Goal: Answer question/provide support: Share knowledge or assist other users

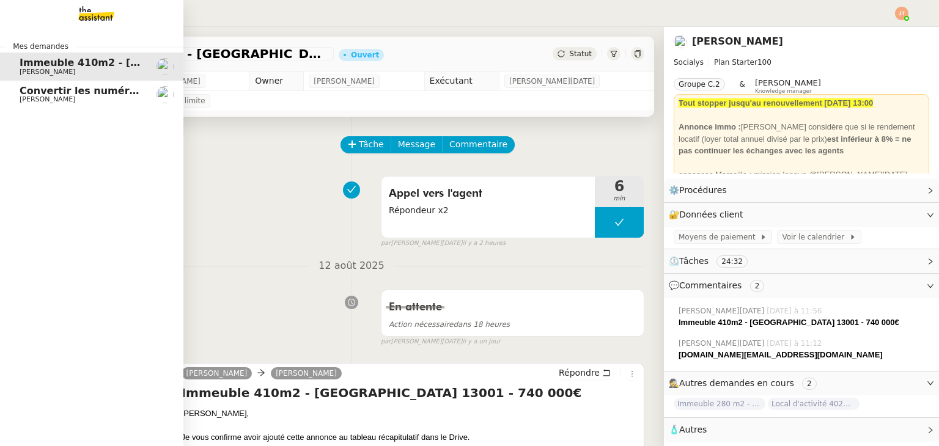
drag, startPoint x: 0, startPoint y: 0, endPoint x: 24, endPoint y: 93, distance: 95.9
click at [24, 93] on span "Convertir les numéros de sécurité sociale" at bounding box center [134, 91] width 229 height 12
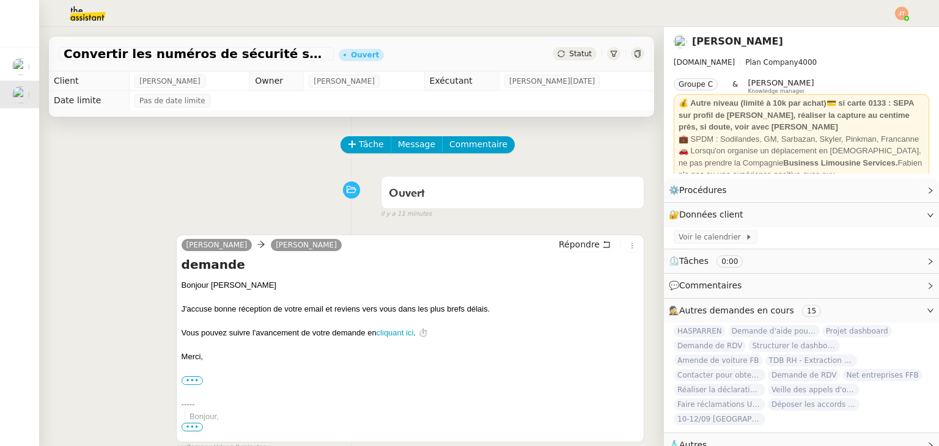
scroll to position [293, 0]
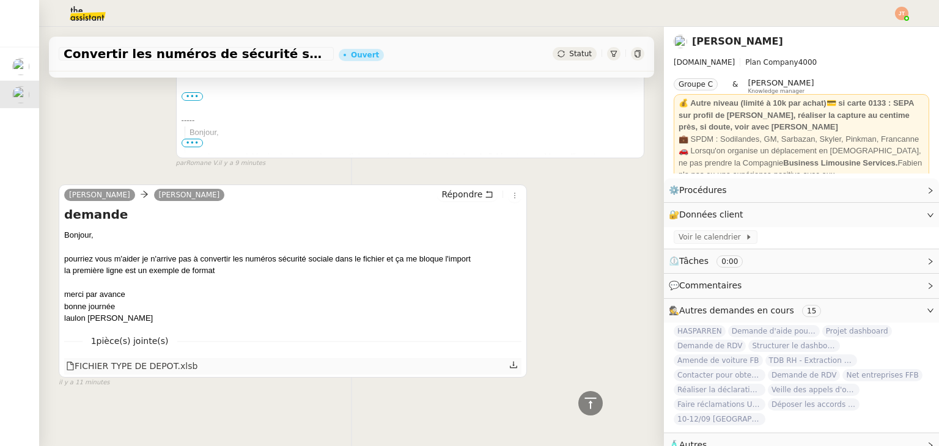
click at [509, 361] on icon at bounding box center [513, 365] width 9 height 9
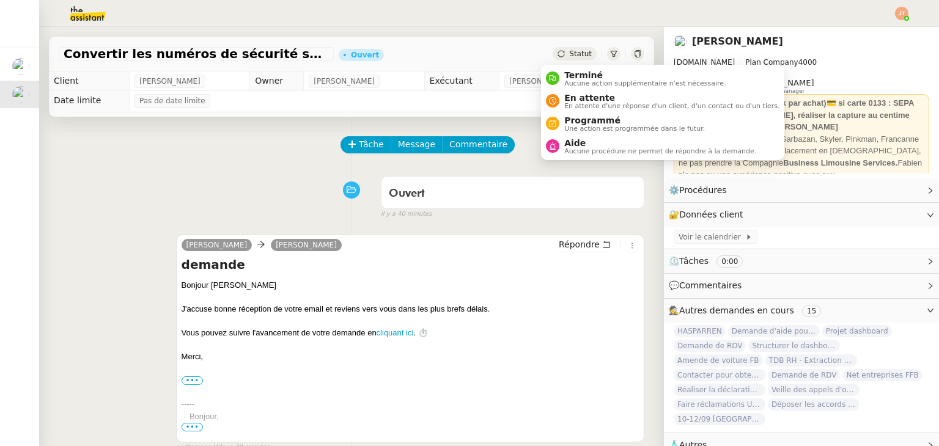
click at [243, 177] on div "Ouvert false il y a 40 minutes" at bounding box center [352, 195] width 586 height 49
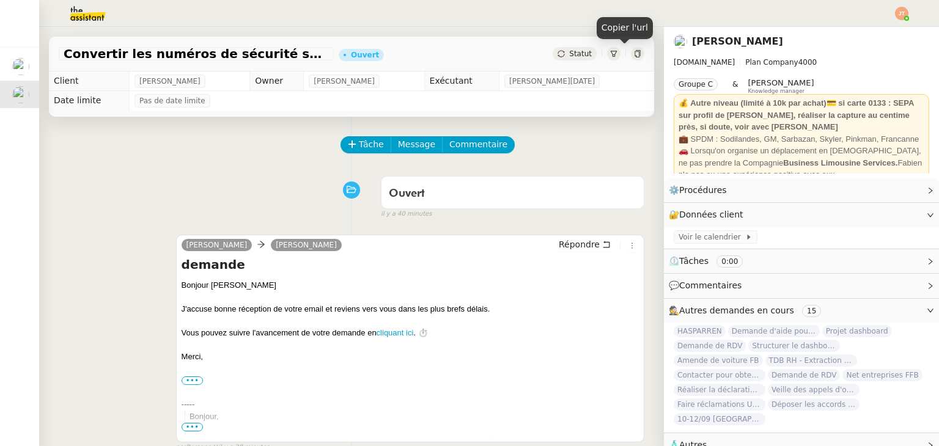
click at [635, 57] on icon at bounding box center [638, 53] width 6 height 7
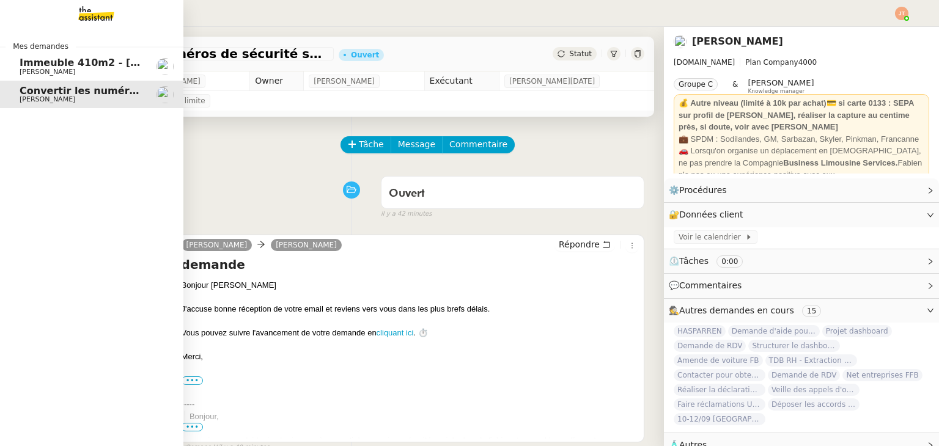
click at [55, 65] on span "Immeuble 410m2 - [GEOGRAPHIC_DATA] 13001 - 740 000€" at bounding box center [180, 63] width 320 height 12
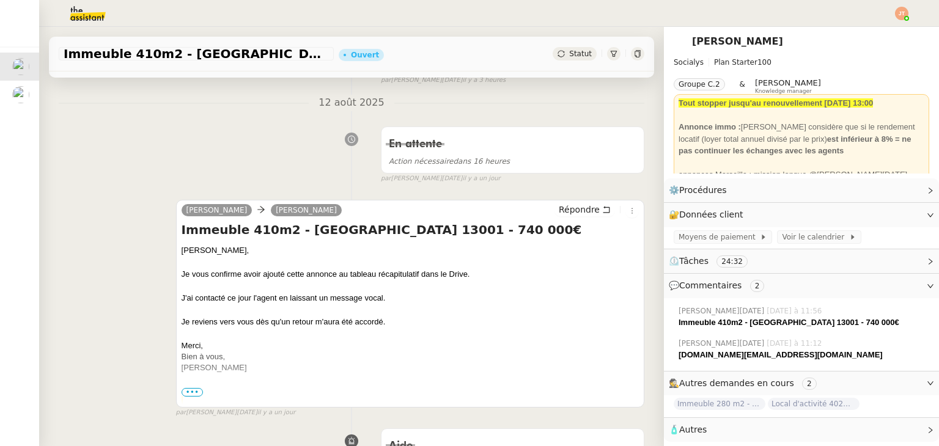
scroll to position [183, 0]
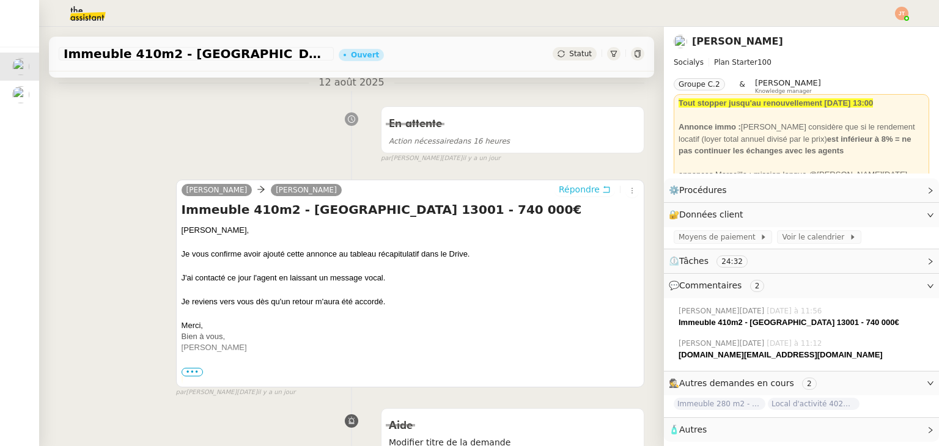
click at [565, 194] on span "Répondre" at bounding box center [579, 189] width 41 height 12
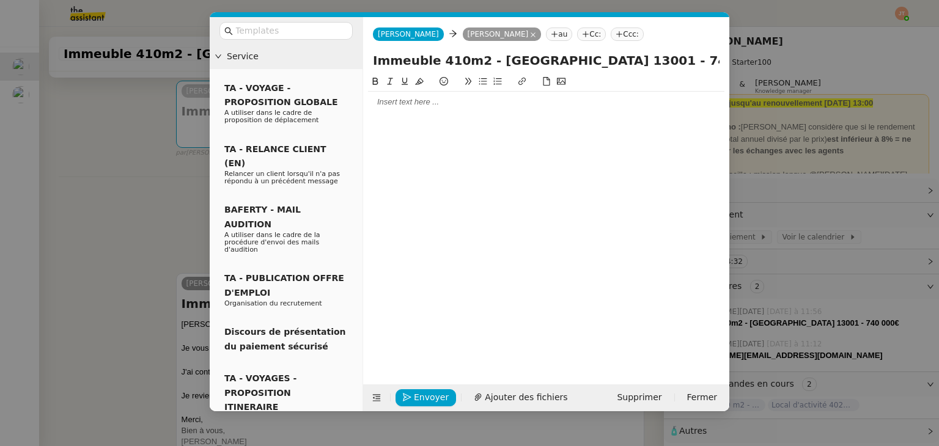
click at [128, 158] on nz-modal-container "Service TA - VOYAGE - PROPOSITION GLOBALE A utiliser dans le cadre de propositi…" at bounding box center [469, 223] width 939 height 446
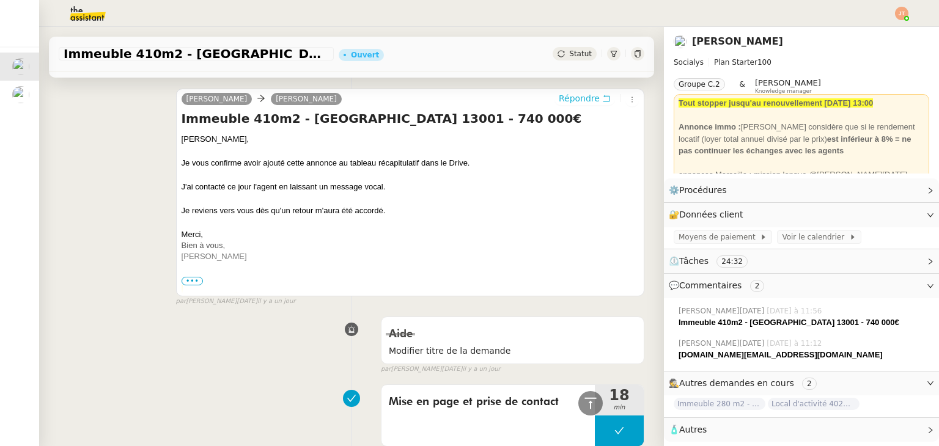
scroll to position [306, 0]
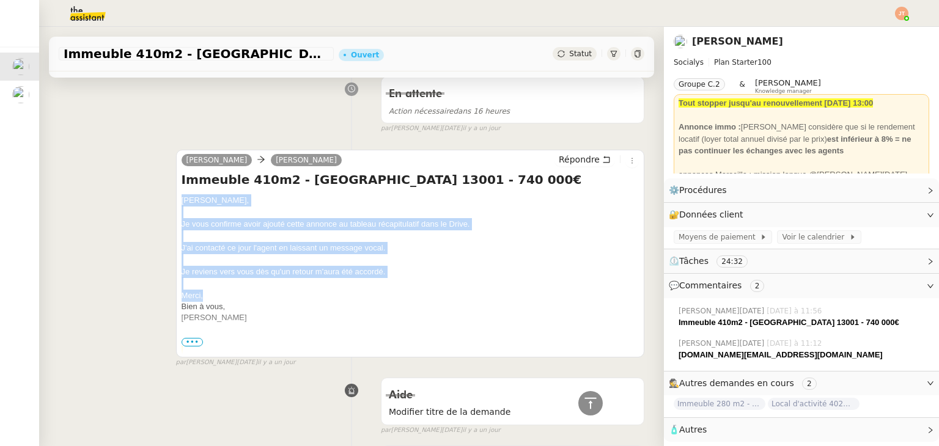
drag, startPoint x: 178, startPoint y: 205, endPoint x: 215, endPoint y: 293, distance: 96.2
click at [215, 293] on div "[PERSON_NAME], Je vous confirme avoir ajouté cette annonce au tableau récapitul…" at bounding box center [410, 365] width 457 height 342
copy div "[PERSON_NAME], Je vous confirme avoir ajouté cette annonce au tableau récapitul…"
click at [559, 161] on span "Répondre" at bounding box center [579, 159] width 41 height 12
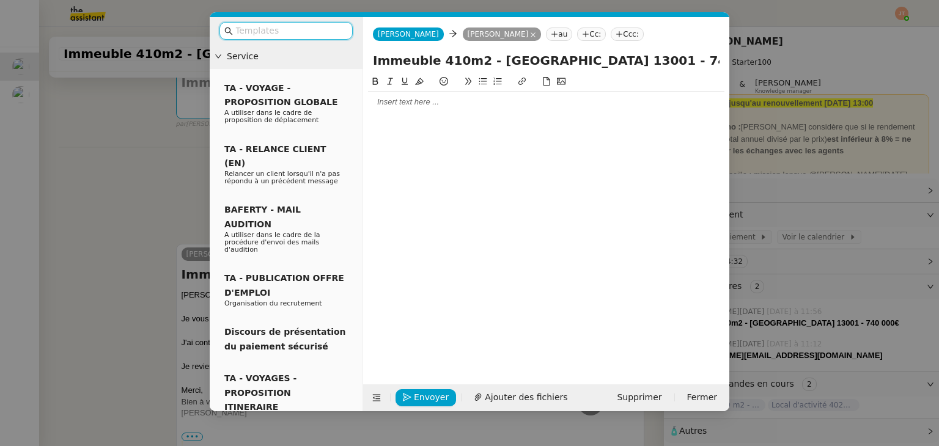
scroll to position [399, 0]
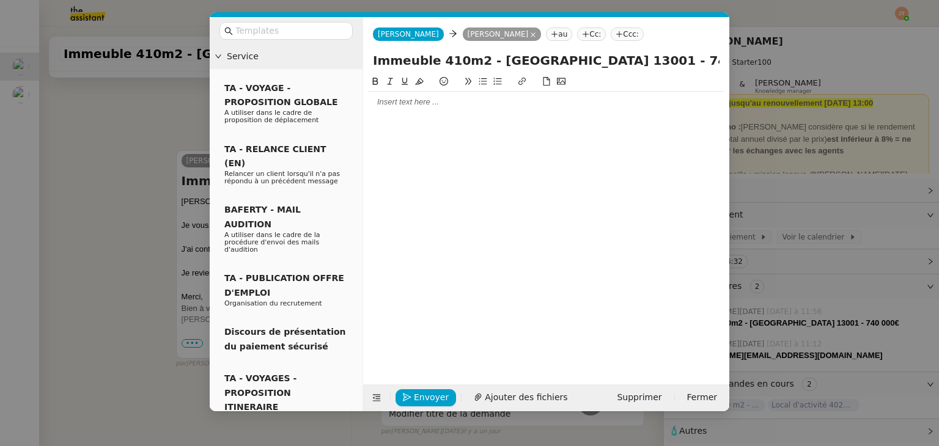
click at [378, 110] on div at bounding box center [546, 102] width 356 height 21
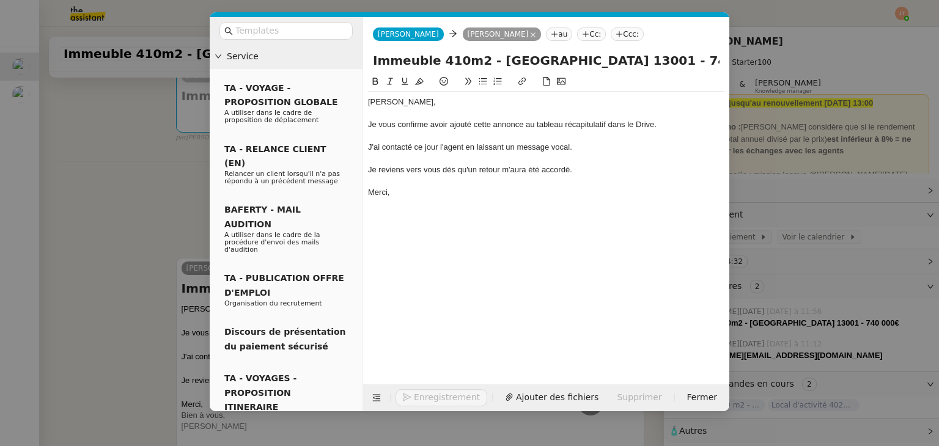
scroll to position [506, 0]
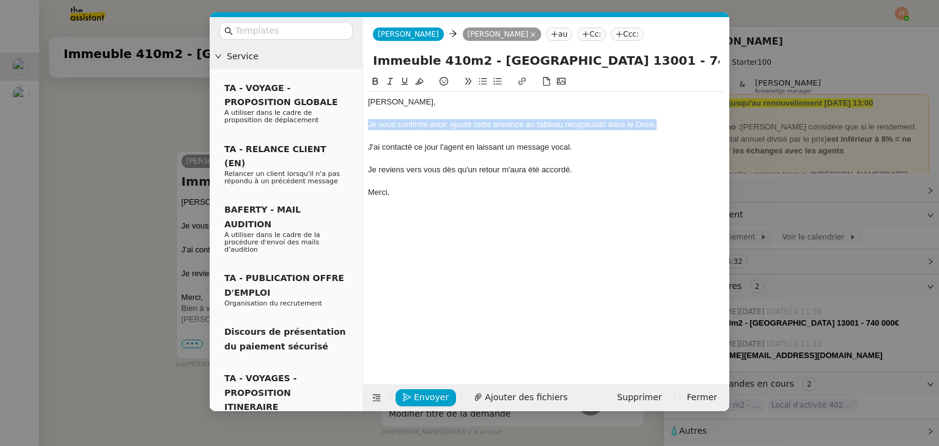
drag, startPoint x: 660, startPoint y: 126, endPoint x: 367, endPoint y: 126, distance: 293.5
click at [367, 126] on nz-spin "[PERSON_NAME], Je vous confirme avoir ajouté cette annonce au tableau récapitul…" at bounding box center [546, 223] width 366 height 296
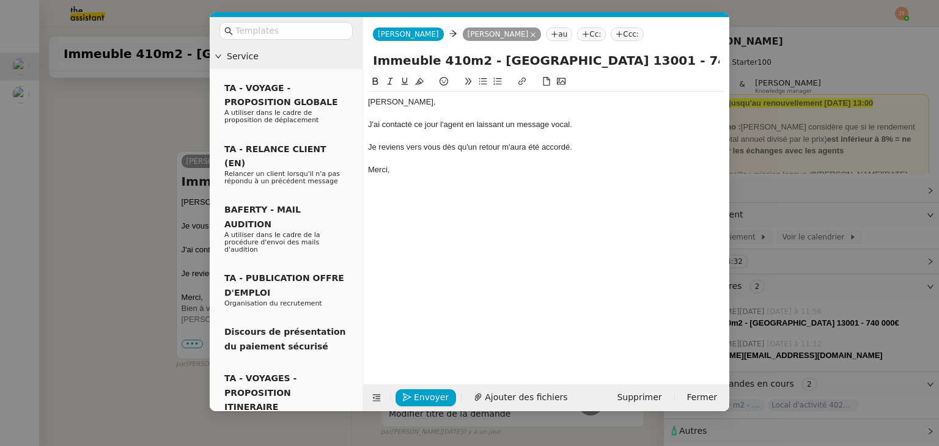
scroll to position [483, 0]
click at [382, 125] on div "J'ai contacté ce jour l'agent en laissant un message vocal." at bounding box center [546, 124] width 356 height 11
click at [440, 124] on div "J'ai tenté de contacté ce jour l'agent en laissant un message vocal." at bounding box center [546, 124] width 356 height 11
click at [454, 125] on div "J'ai tenté de contacter à nouveau ce jour à pl ce jour l'agent en laissant un m…" at bounding box center [546, 124] width 356 height 11
click at [402, 122] on div "J'ai tenté de contacter à nouveau ce jour à pl ce jour l'agent en laissant un m…" at bounding box center [546, 124] width 356 height 11
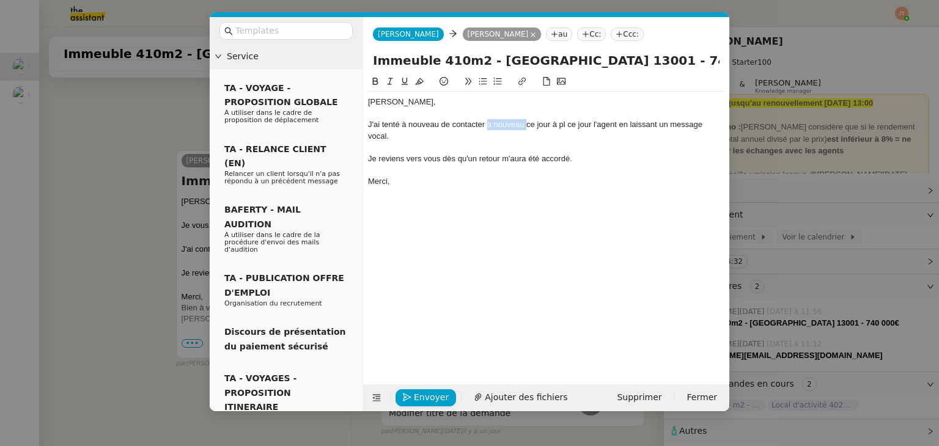
drag, startPoint x: 526, startPoint y: 124, endPoint x: 489, endPoint y: 125, distance: 37.3
click at [489, 125] on div "J'ai tenté à nouveau de contacter à nouveau ce jour à pl ce jour l'agent en lai…" at bounding box center [546, 130] width 356 height 23
drag, startPoint x: 624, startPoint y: 123, endPoint x: 584, endPoint y: 123, distance: 39.7
click at [584, 123] on div "J'ai tenté à nouveau de contacter à plusieurs reprises ce jour à pl ce jour l'a…" at bounding box center [546, 130] width 356 height 23
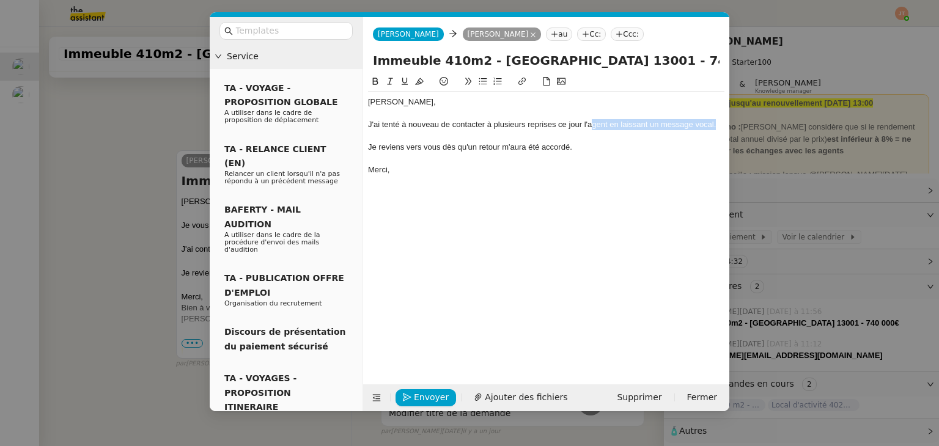
drag, startPoint x: 715, startPoint y: 125, endPoint x: 591, endPoint y: 125, distance: 124.7
click at [591, 125] on div "J'ai tenté à nouveau de contacter à plusieurs reprises ce jour l'agent en laiss…" at bounding box center [546, 124] width 356 height 11
click at [608, 150] on div "Je reviens vers vous dès qu'un retour m'aura été accordé." at bounding box center [546, 147] width 356 height 11
click at [610, 128] on div "J'ai tenté à nouveau de contacter à plusieurs reprises ce jour l'agent en laiss…" at bounding box center [546, 124] width 356 height 11
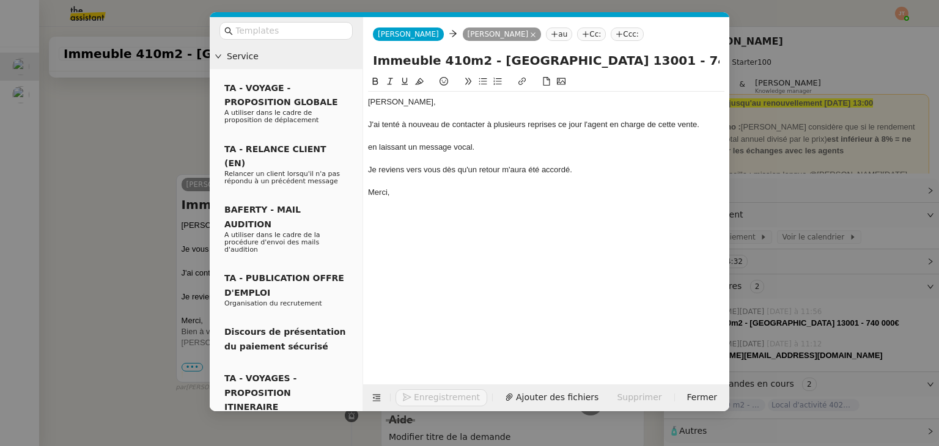
scroll to position [506, 0]
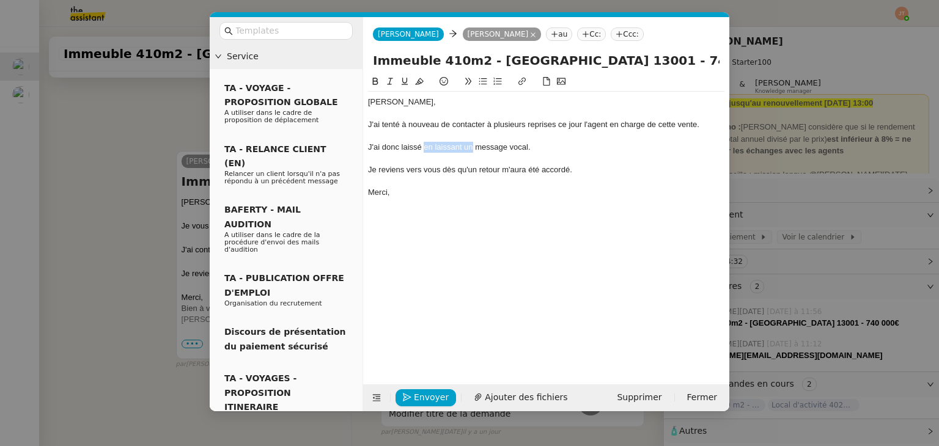
drag, startPoint x: 472, startPoint y: 148, endPoint x: 426, endPoint y: 148, distance: 46.5
click at [426, 148] on div "J'ai donc laissé en laissant un message vocal." at bounding box center [546, 147] width 356 height 11
click at [426, 148] on div "J'ai donc laissé [PERSON_NAME] nouveau message vocal." at bounding box center [546, 147] width 356 height 11
click at [416, 196] on div "Merci," at bounding box center [546, 192] width 356 height 11
click at [432, 393] on span "Envoyer" at bounding box center [431, 398] width 35 height 14
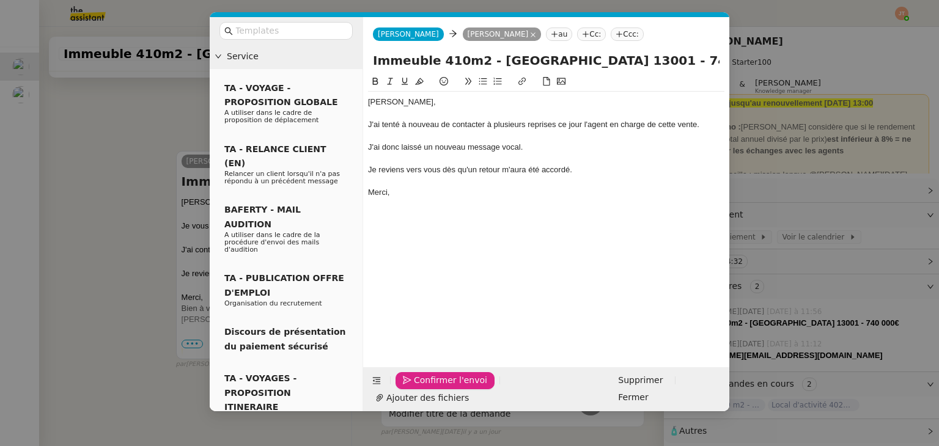
click at [432, 388] on span "Confirmer l'envoi" at bounding box center [450, 381] width 73 height 14
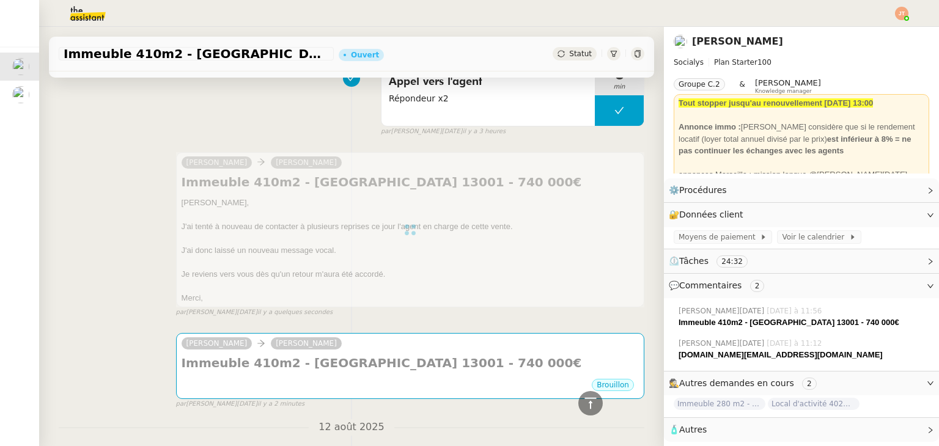
scroll to position [0, 0]
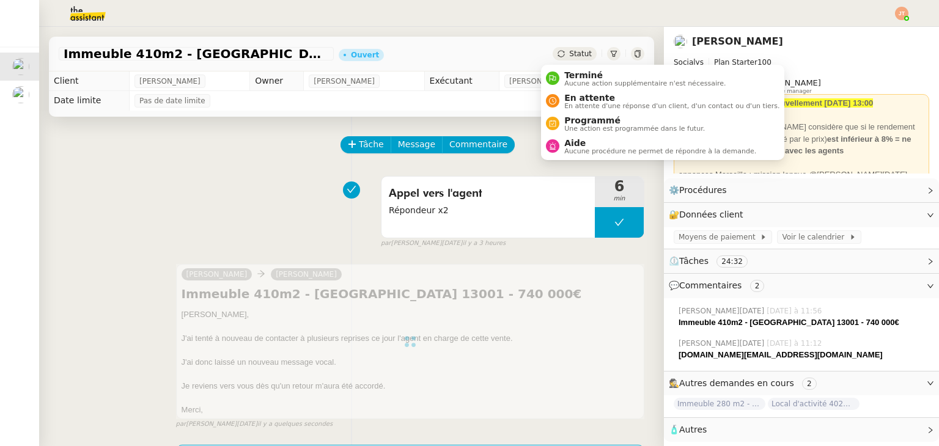
click at [569, 54] on span "Statut" at bounding box center [580, 54] width 23 height 9
click at [580, 93] on span "En attente" at bounding box center [671, 98] width 215 height 10
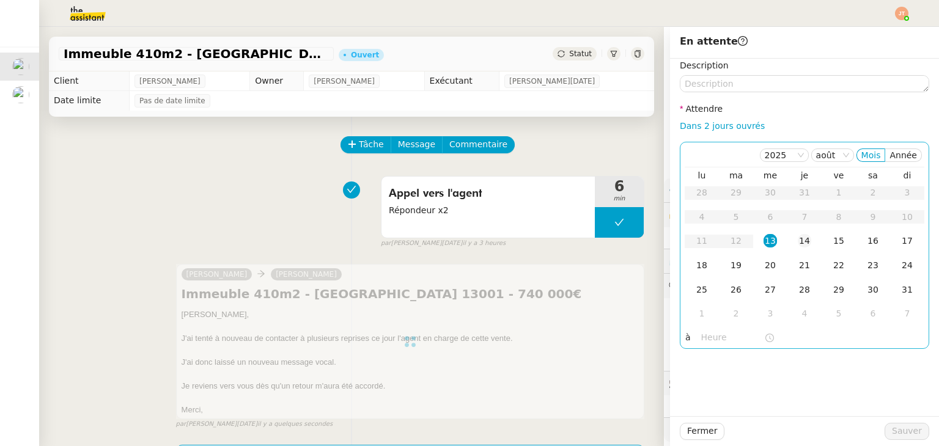
click at [799, 241] on div "14" at bounding box center [804, 240] width 13 height 13
click at [717, 343] on input "text" at bounding box center [732, 338] width 63 height 14
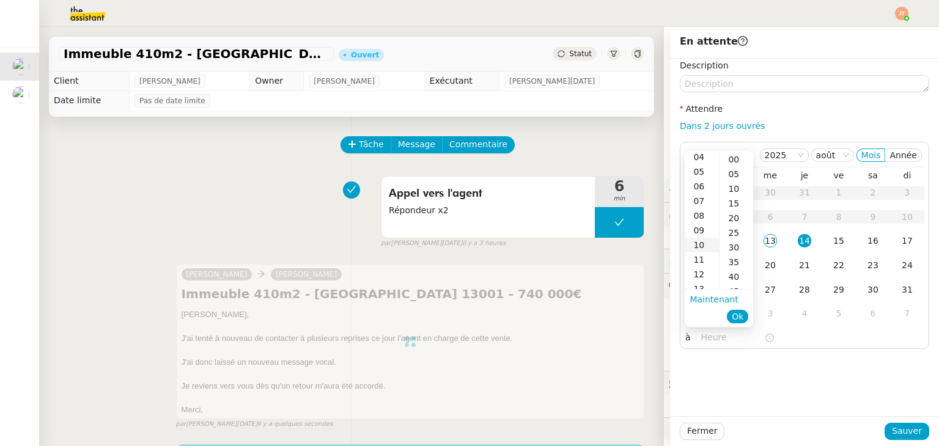
click at [704, 240] on div "10" at bounding box center [702, 245] width 34 height 15
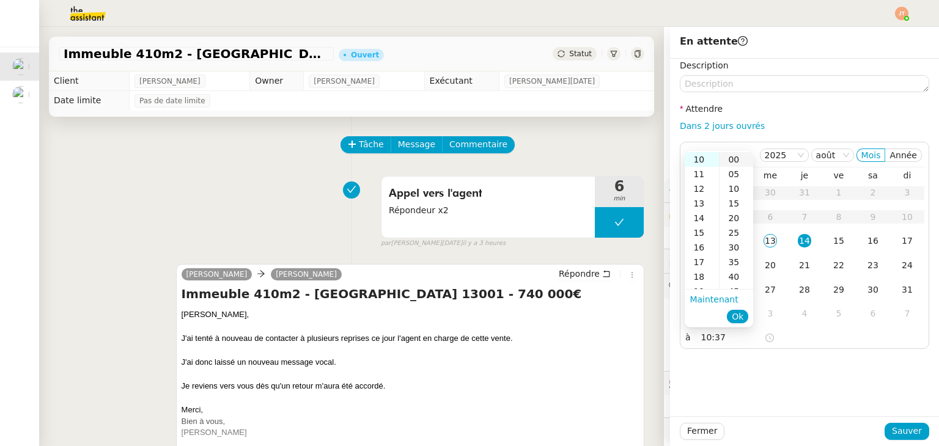
click at [737, 157] on div "00" at bounding box center [737, 159] width 34 height 15
type input "10:00"
click at [742, 312] on span "Ok" at bounding box center [738, 317] width 12 height 12
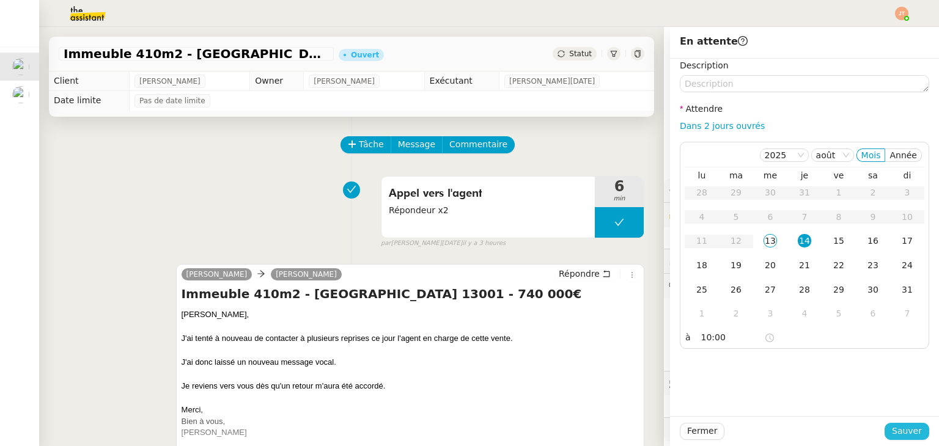
click at [899, 426] on span "Sauver" at bounding box center [907, 431] width 30 height 14
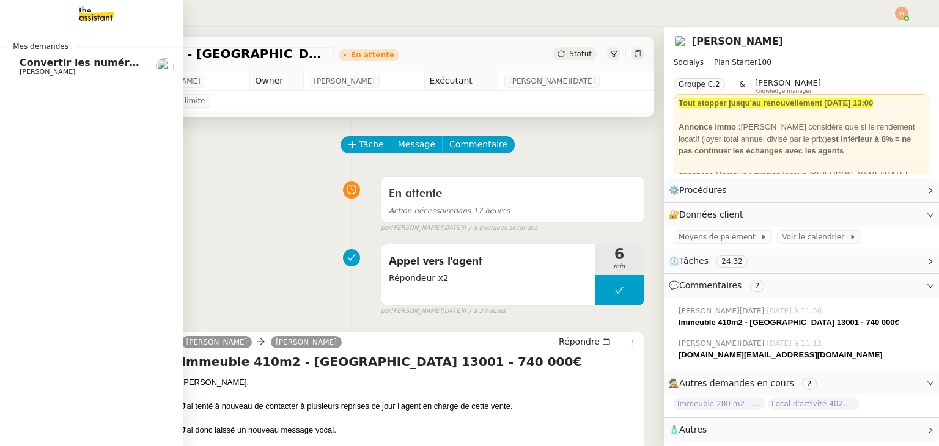
click at [73, 65] on span "Convertir les numéros de sécurité sociale" at bounding box center [134, 63] width 229 height 12
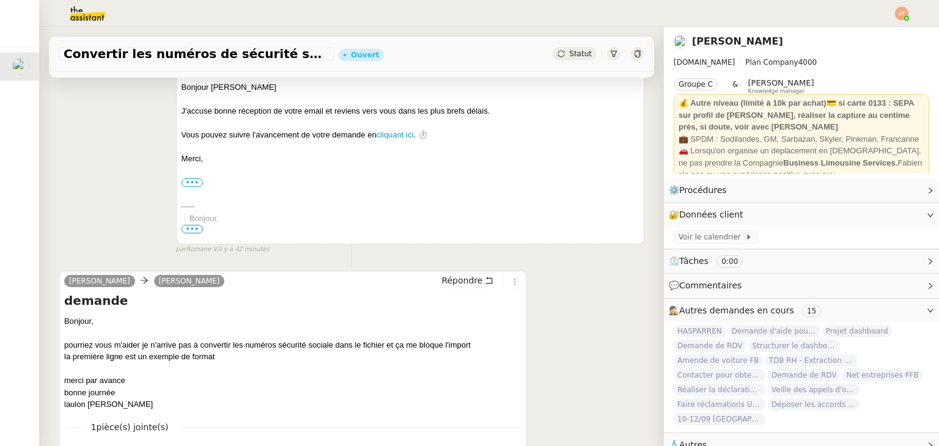
scroll to position [293, 0]
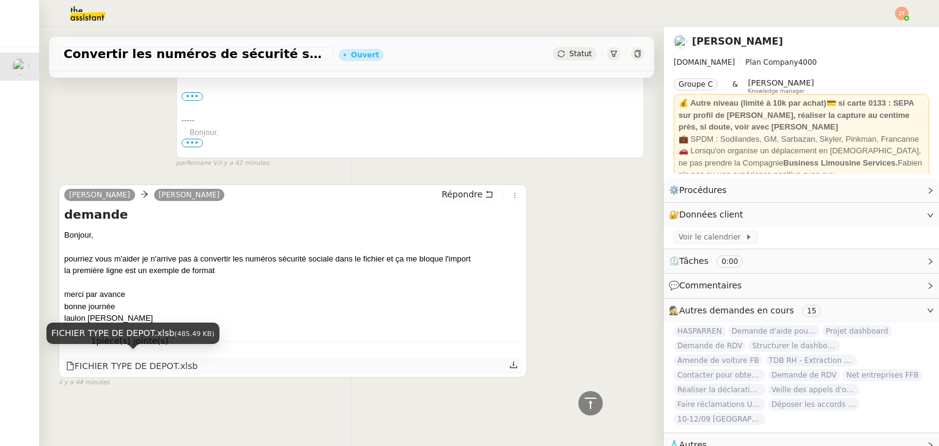
click at [164, 363] on div "FICHIER TYPE DE DEPOT.xlsb" at bounding box center [131, 367] width 131 height 14
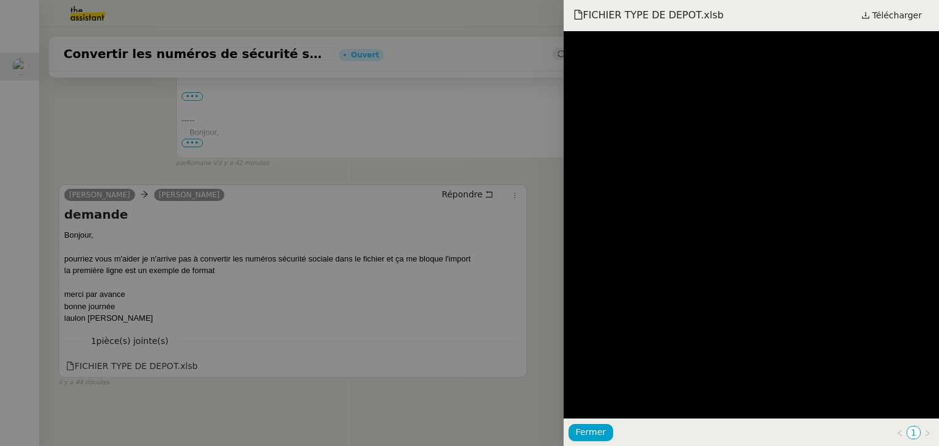
click at [423, 389] on div at bounding box center [469, 223] width 939 height 446
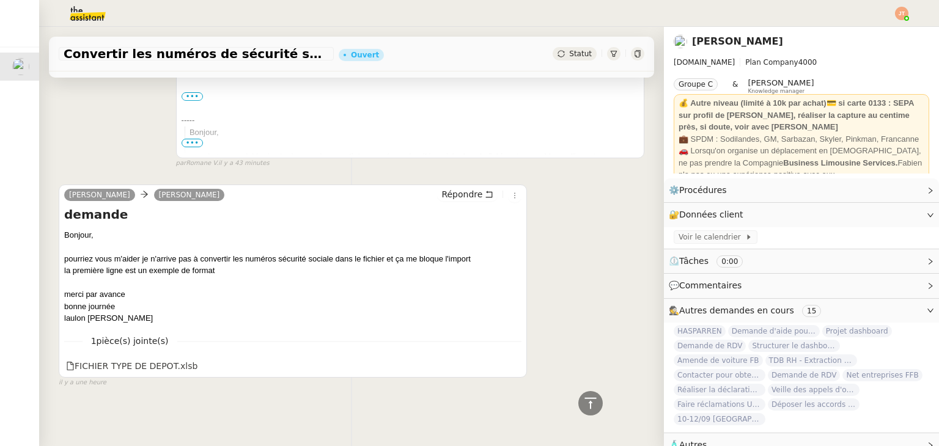
scroll to position [0, 0]
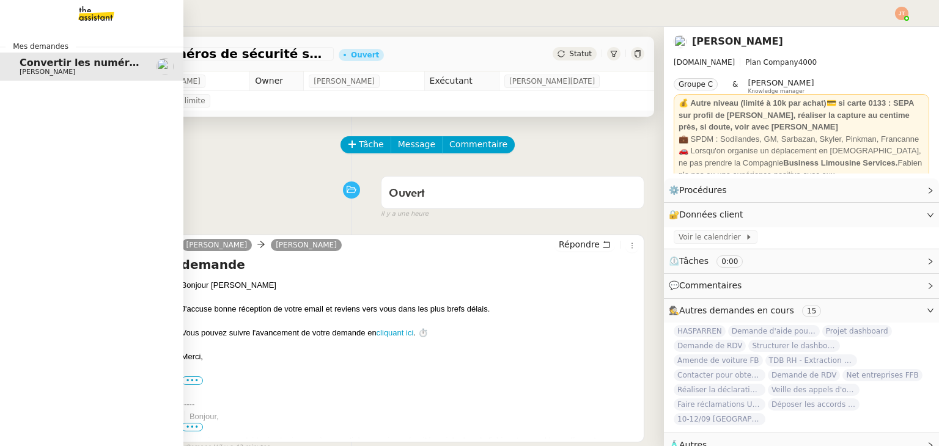
click at [48, 65] on span "Convertir les numéros de sécurité sociale" at bounding box center [134, 63] width 229 height 12
click at [44, 61] on span "Convertir les numéros de sécurité sociale" at bounding box center [134, 63] width 229 height 12
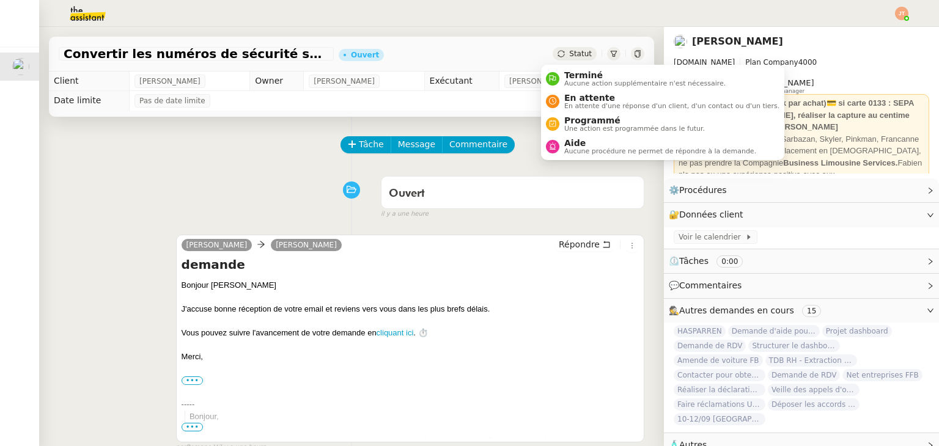
click at [569, 56] on span "Statut" at bounding box center [580, 54] width 23 height 9
click at [574, 148] on span "Aucune procédure ne permet de répondre à la demande." at bounding box center [660, 151] width 192 height 7
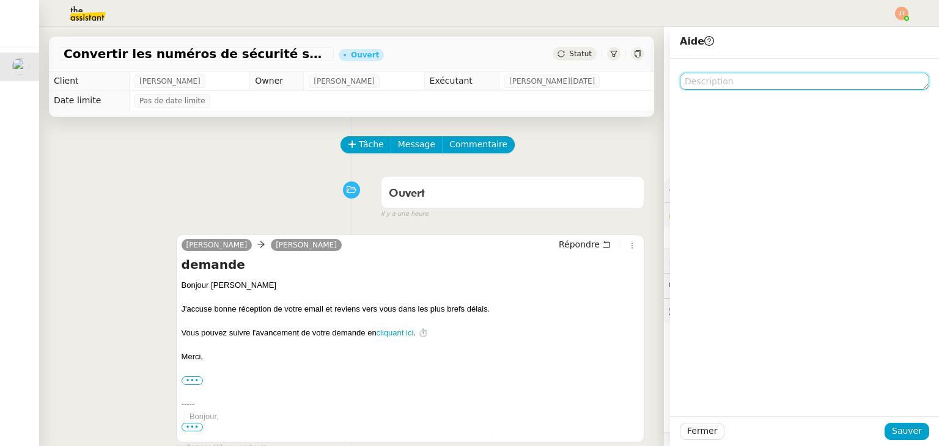
click at [712, 79] on textarea at bounding box center [804, 81] width 249 height 17
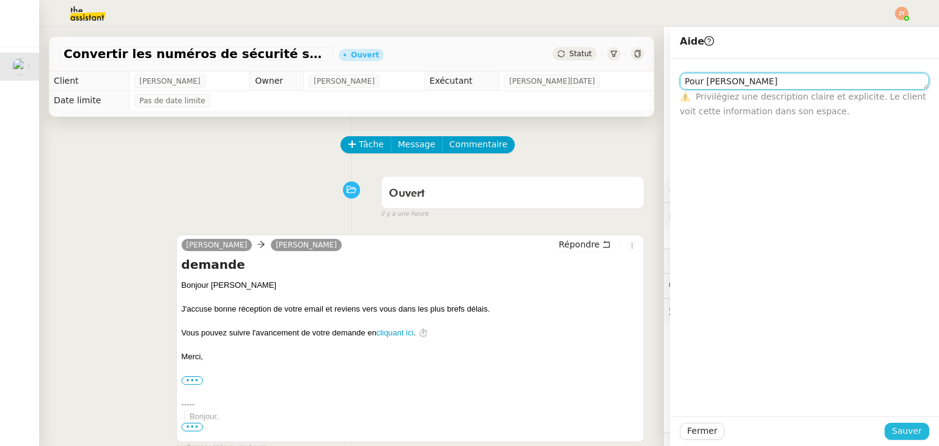
type textarea "Pour [PERSON_NAME]"
click at [892, 429] on span "Sauver" at bounding box center [907, 431] width 30 height 14
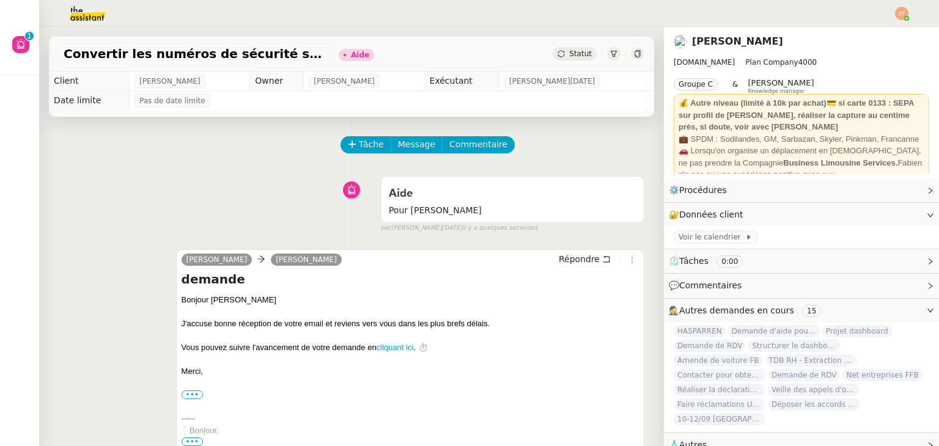
click at [897, 11] on img at bounding box center [901, 13] width 13 height 13
click at [866, 35] on span "Suivi" at bounding box center [858, 35] width 21 height 10
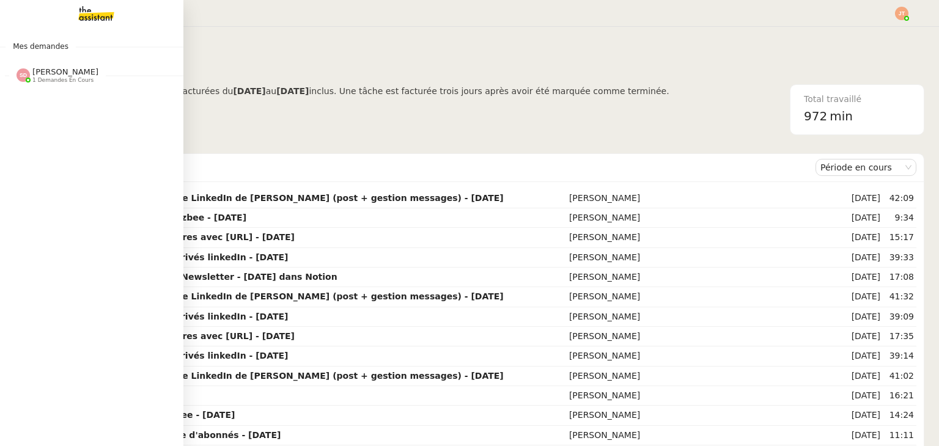
click at [64, 67] on span "[PERSON_NAME]" at bounding box center [65, 71] width 66 height 9
click at [71, 102] on span "Convertir les numéros de sécurité sociale" at bounding box center [138, 98] width 237 height 12
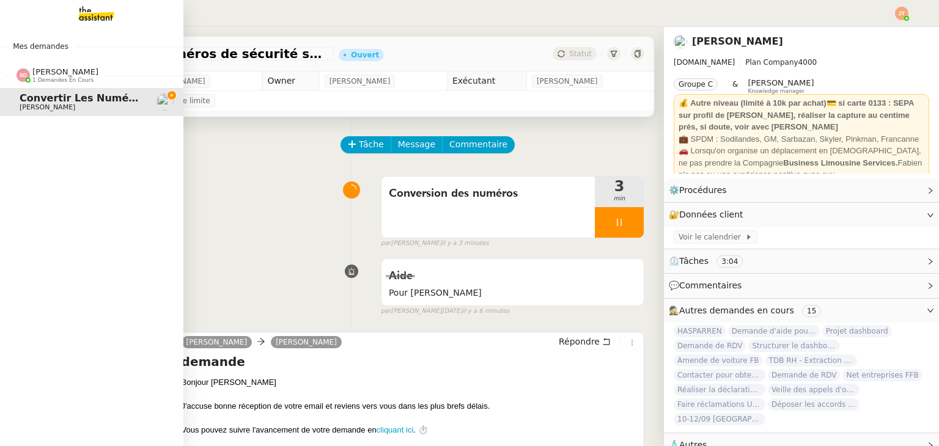
click at [78, 83] on span "1 demandes en cours" at bounding box center [62, 80] width 61 height 7
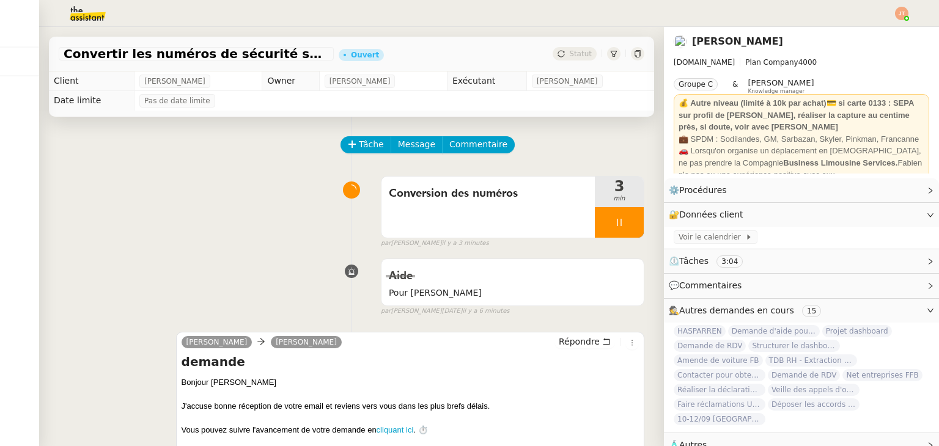
click at [94, 20] on img at bounding box center [78, 13] width 95 height 27
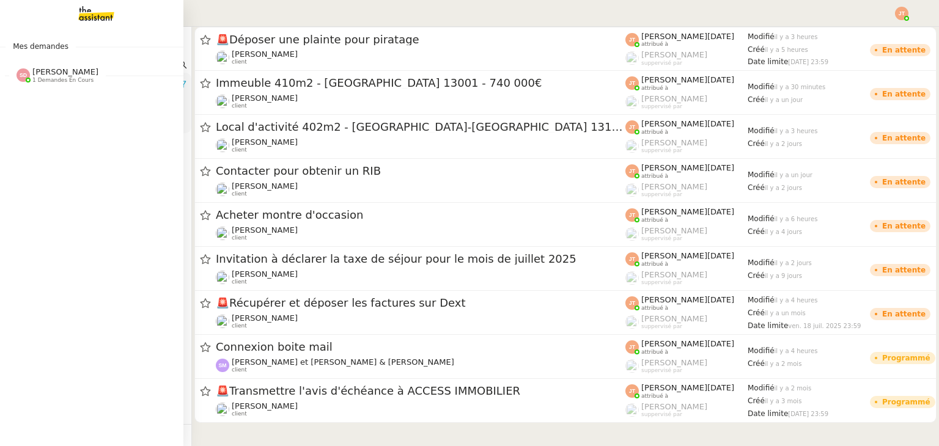
click at [46, 72] on span "[PERSON_NAME]" at bounding box center [65, 71] width 66 height 9
click at [59, 100] on span "Convertir les numéros de sécurité sociale" at bounding box center [138, 98] width 237 height 12
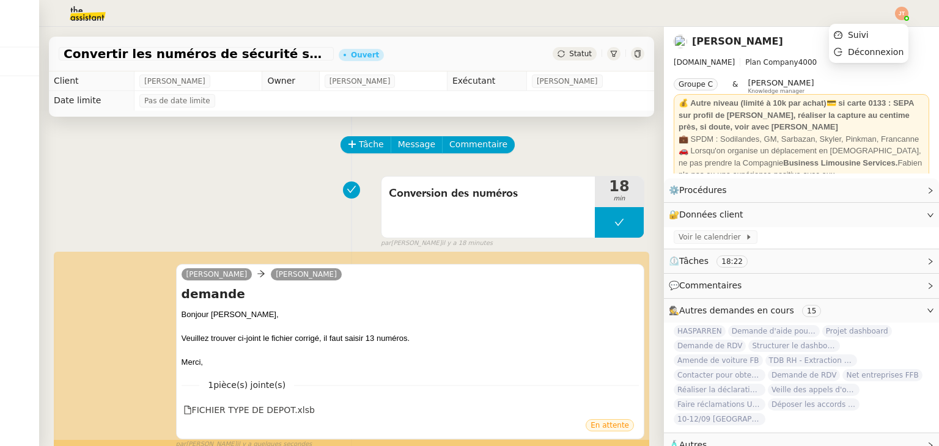
click at [902, 18] on img at bounding box center [901, 13] width 13 height 13
click at [868, 35] on span "Suivi" at bounding box center [858, 35] width 21 height 10
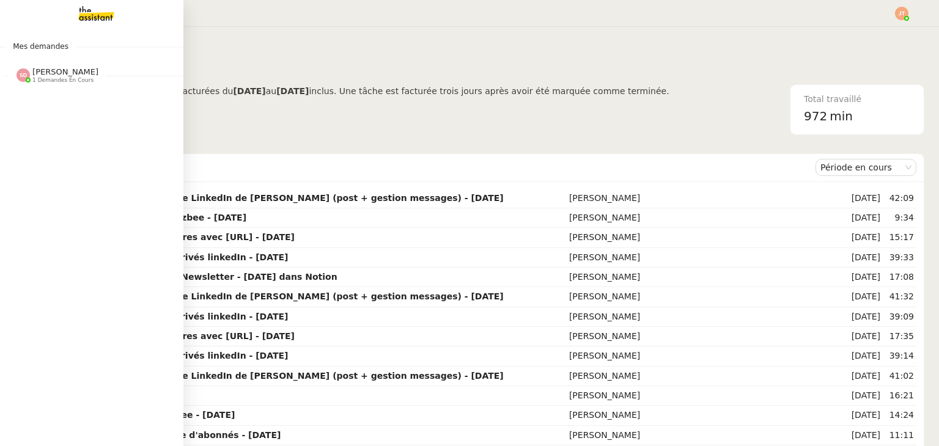
click at [52, 70] on span "[PERSON_NAME]" at bounding box center [65, 71] width 66 height 9
click at [78, 108] on span "[PERSON_NAME]" at bounding box center [82, 107] width 124 height 7
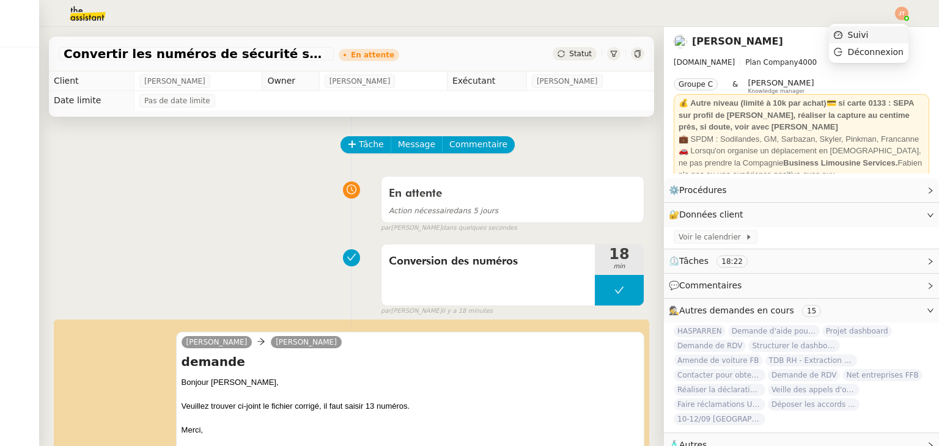
click at [868, 34] on span "Suivi" at bounding box center [858, 35] width 21 height 10
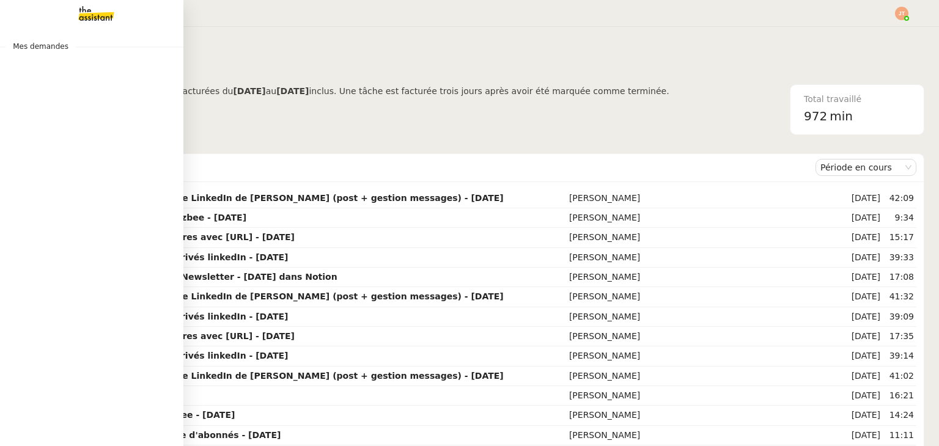
click at [42, 48] on span "Mes demandes" at bounding box center [41, 46] width 70 height 12
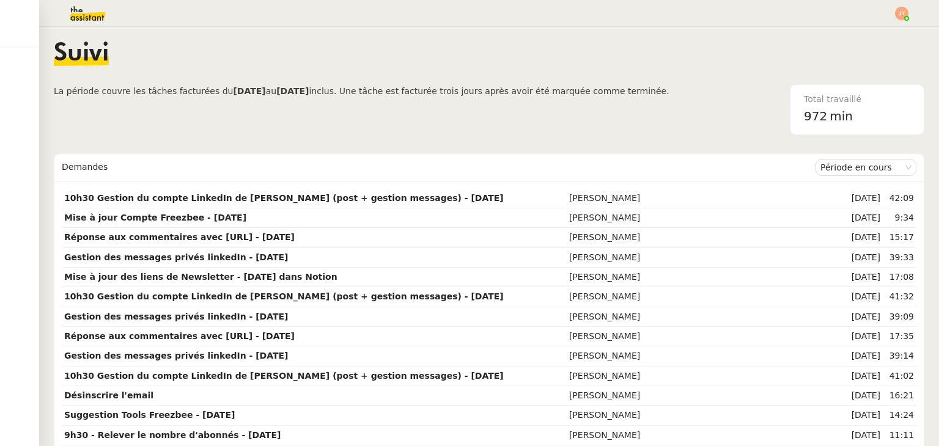
click at [631, 106] on span "La période couvre les tâches facturées du [DATE] au [DATE] inclus. Une tâche es…" at bounding box center [362, 109] width 616 height 51
click at [314, 67] on div "Suivi" at bounding box center [489, 63] width 871 height 43
click at [684, 72] on div "Suivi" at bounding box center [489, 63] width 871 height 43
click at [670, 87] on div "Total travaillé 972 min" at bounding box center [797, 109] width 255 height 51
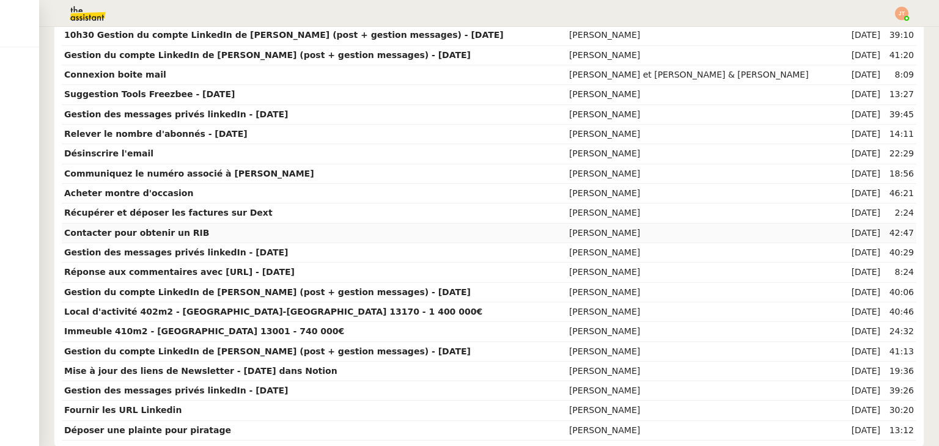
scroll to position [443, 0]
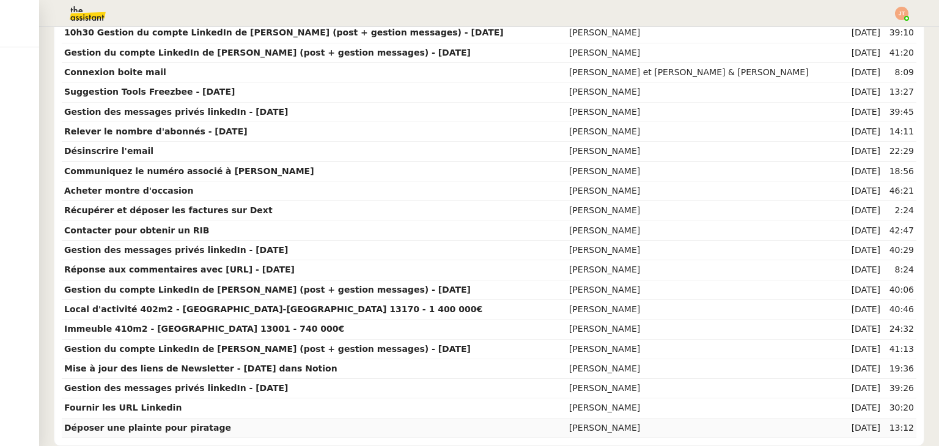
click at [166, 424] on strong "Déposer une plainte pour piratage" at bounding box center [147, 428] width 167 height 10
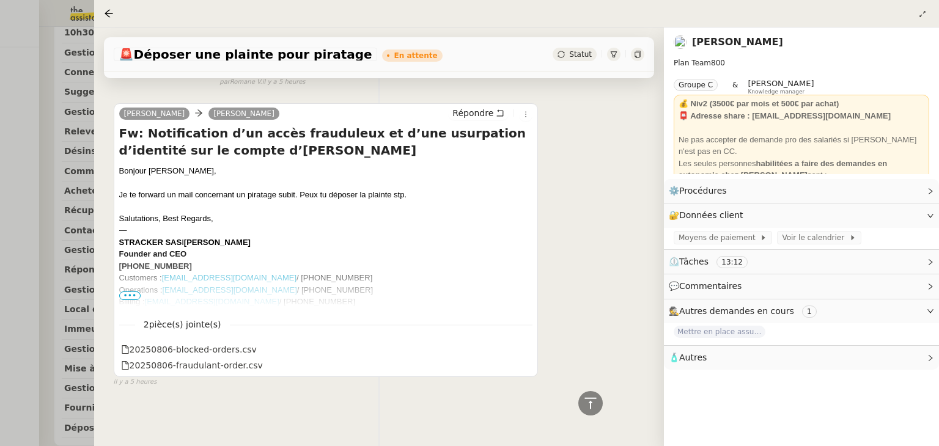
scroll to position [907, 0]
click at [131, 293] on span "•••" at bounding box center [130, 296] width 22 height 9
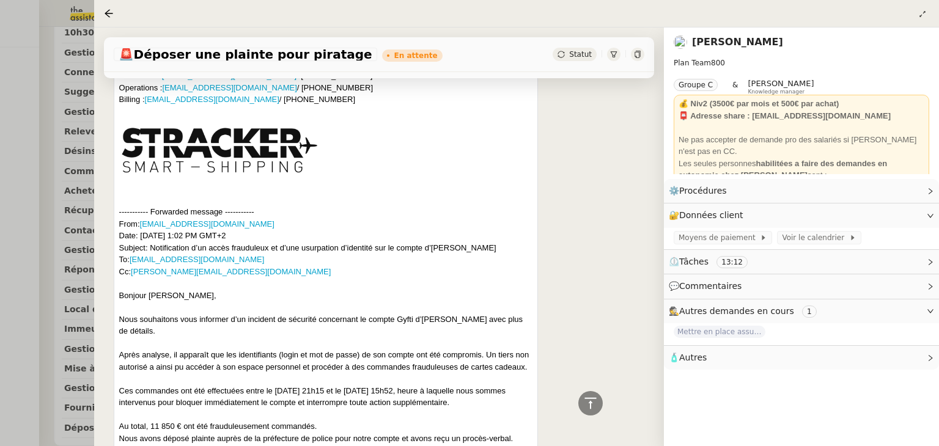
scroll to position [1151, 0]
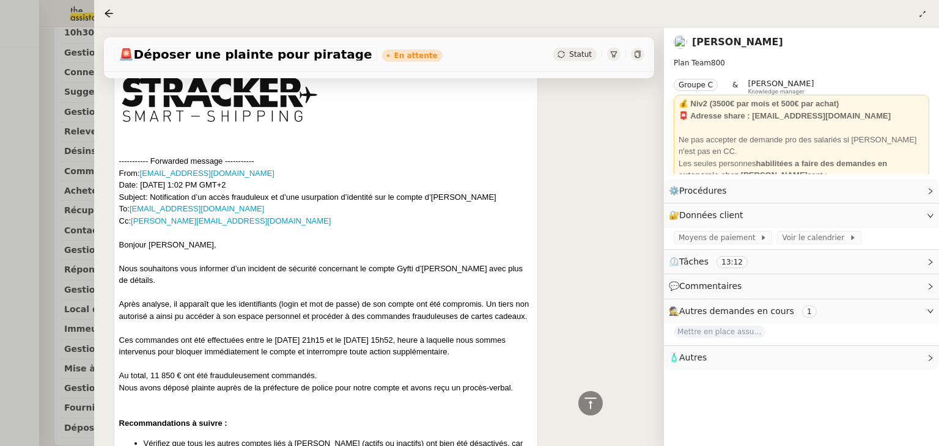
click at [48, 73] on div at bounding box center [469, 223] width 939 height 446
